Goal: Navigation & Orientation: Find specific page/section

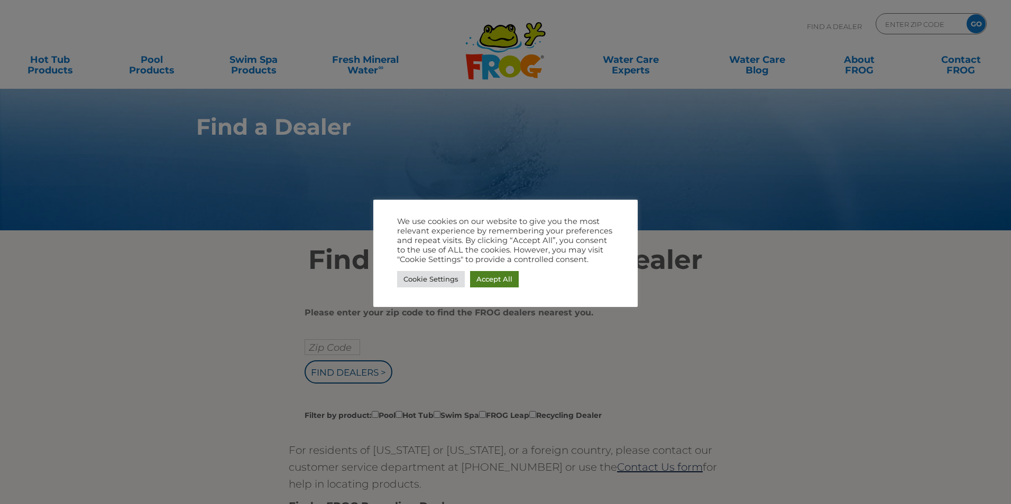
click at [488, 282] on link "Accept All" at bounding box center [494, 279] width 49 height 16
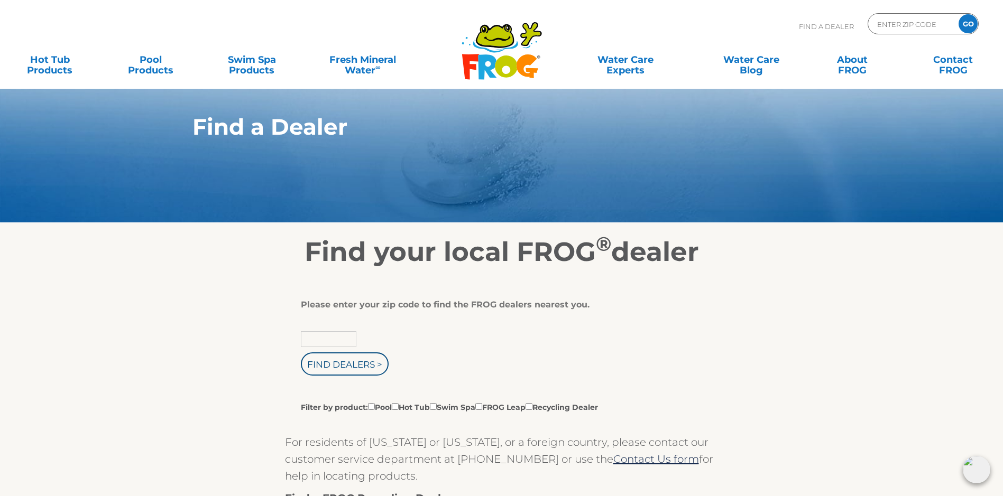
click at [321, 347] on input "text" at bounding box center [329, 339] width 56 height 16
type input "30171"
click at [352, 372] on input "Find Dealers >" at bounding box center [345, 364] width 88 height 23
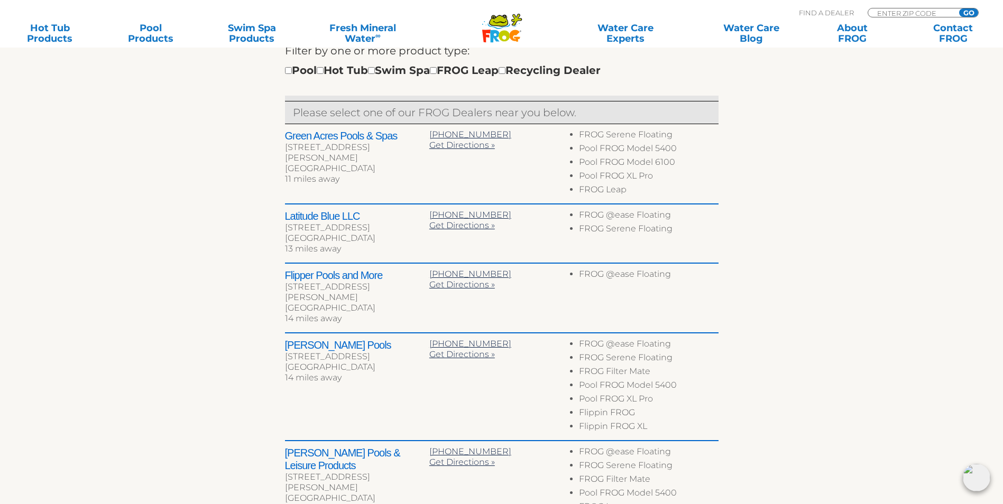
scroll to position [370, 0]
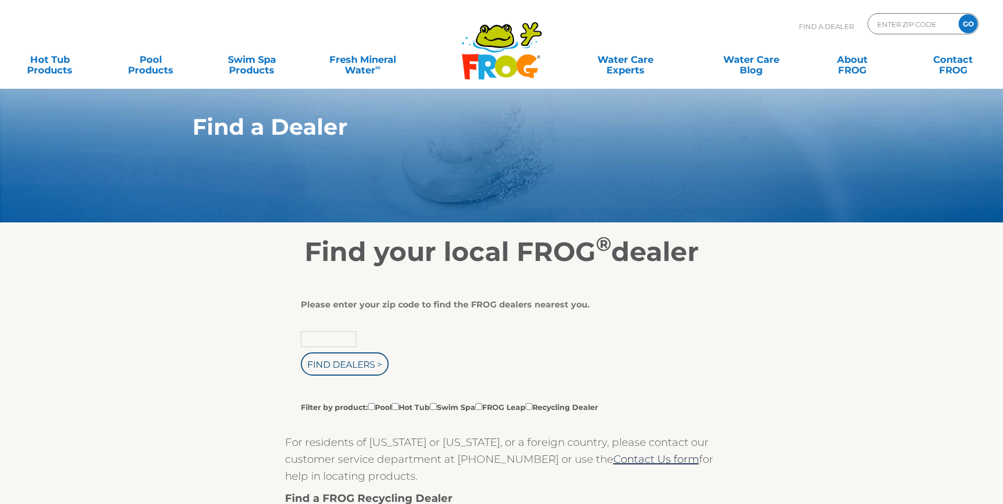
click at [315, 347] on input "text" at bounding box center [329, 339] width 56 height 16
type input "30171"
click at [339, 366] on input "Find Dealers >" at bounding box center [345, 364] width 88 height 23
click at [482, 410] on input "Filter by product: Pool Hot Tub Swim Spa FROG Leap Recycling Dealer" at bounding box center [478, 406] width 7 height 7
checkbox input "true"
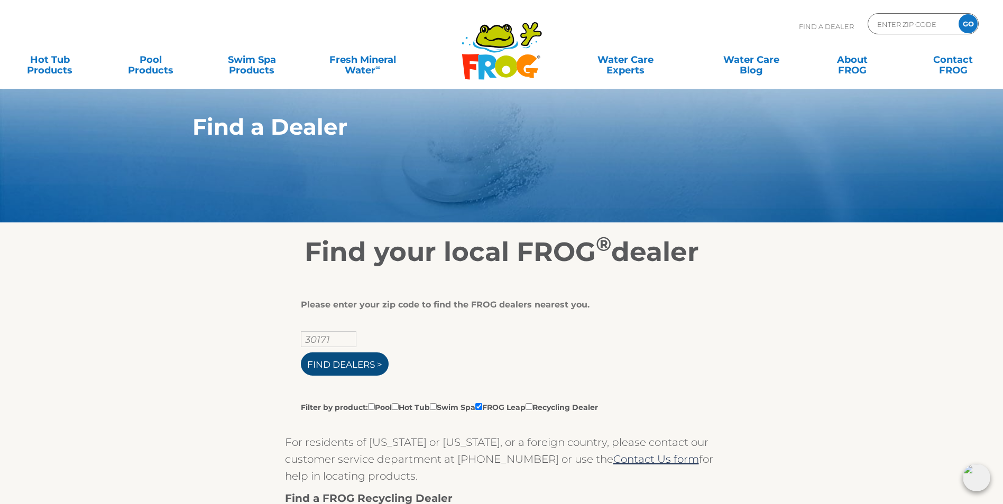
click at [347, 375] on input "Find Dealers >" at bounding box center [345, 364] width 88 height 23
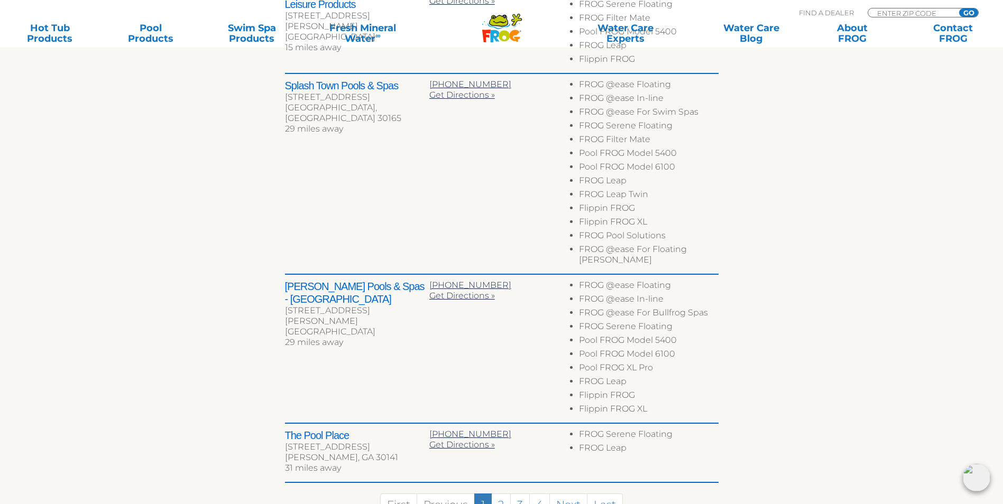
scroll to position [476, 0]
